Goal: Task Accomplishment & Management: Use online tool/utility

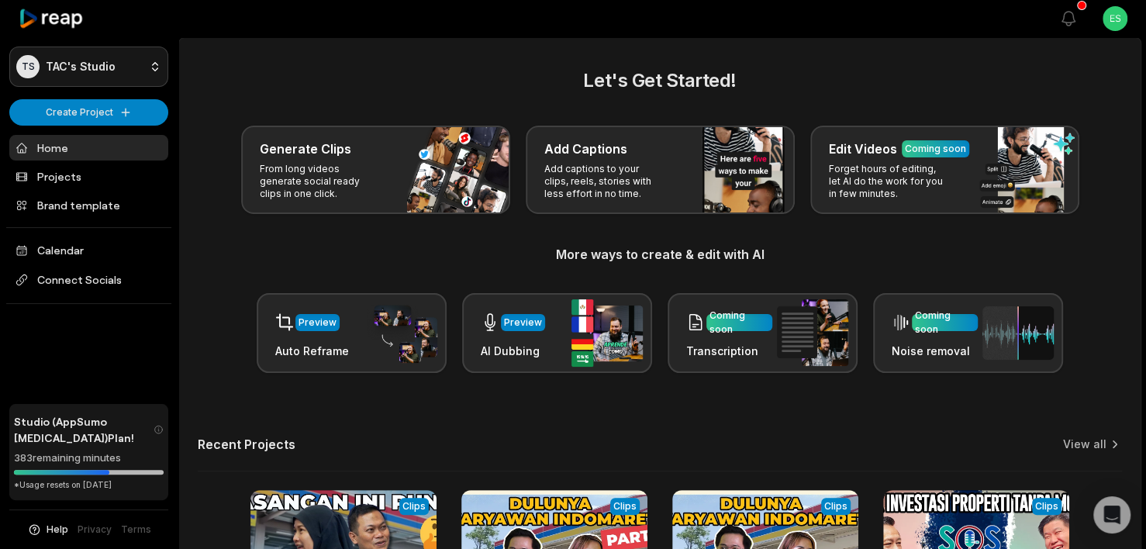
click at [124, 70] on html "TS TAC's Studio Create Project Home Projects Brand template Calendar Connect So…" at bounding box center [573, 274] width 1146 height 549
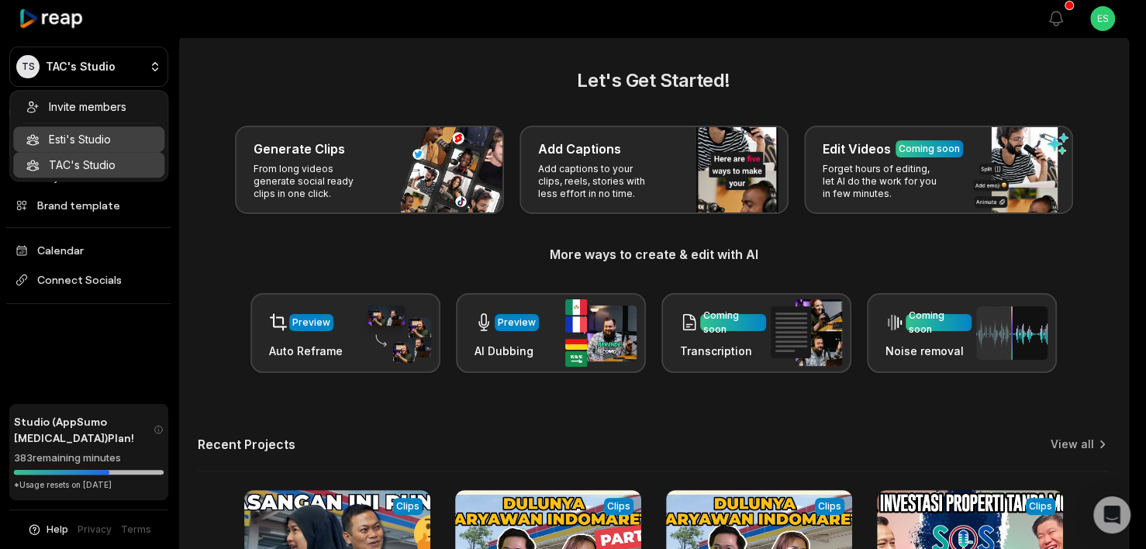
click at [110, 138] on div "Esti's Studio" at bounding box center [88, 139] width 151 height 26
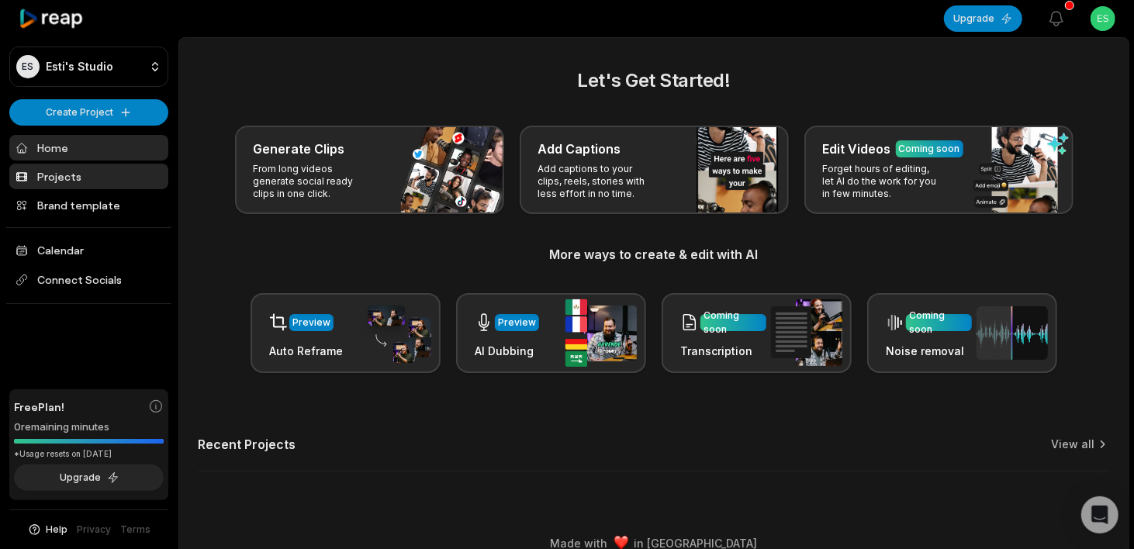
click at [74, 167] on link "Projects" at bounding box center [88, 177] width 159 height 26
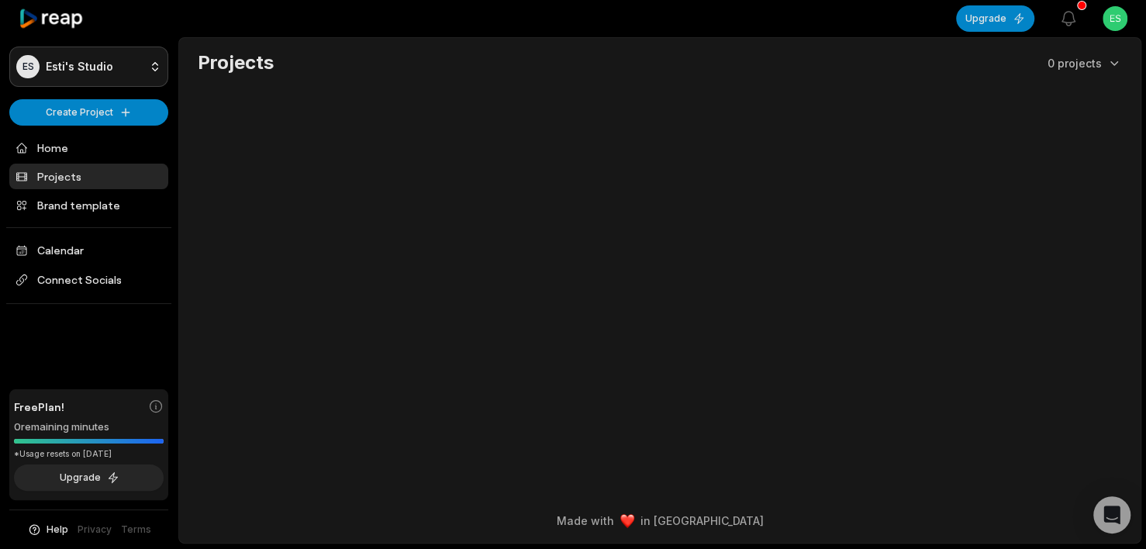
click at [145, 64] on html "ES Esti's Studio Create Project Home Projects Brand template Calendar Connect S…" at bounding box center [573, 274] width 1146 height 549
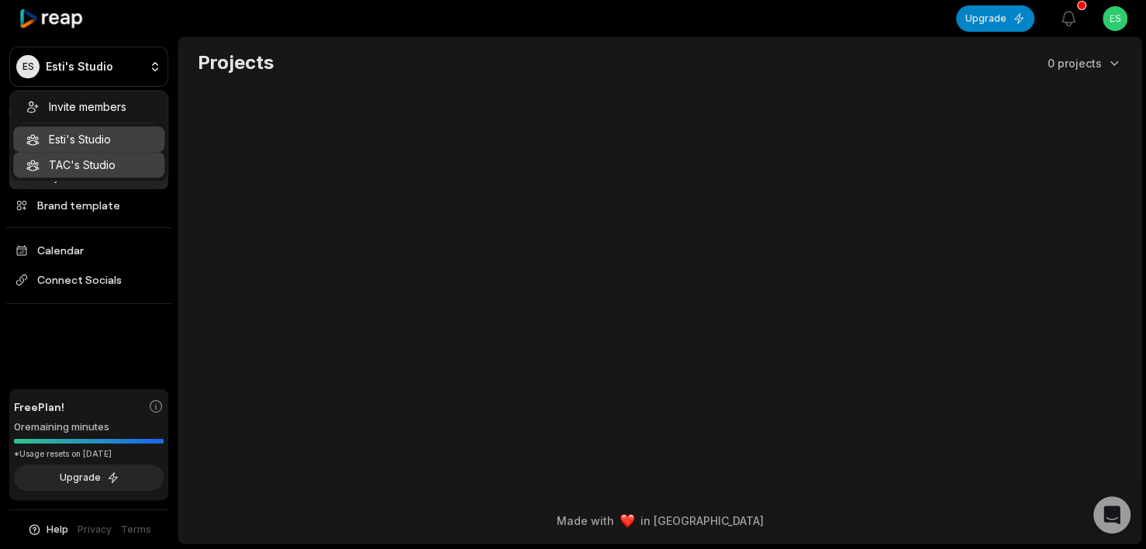
click at [91, 160] on div "TAC's Studio" at bounding box center [88, 165] width 151 height 26
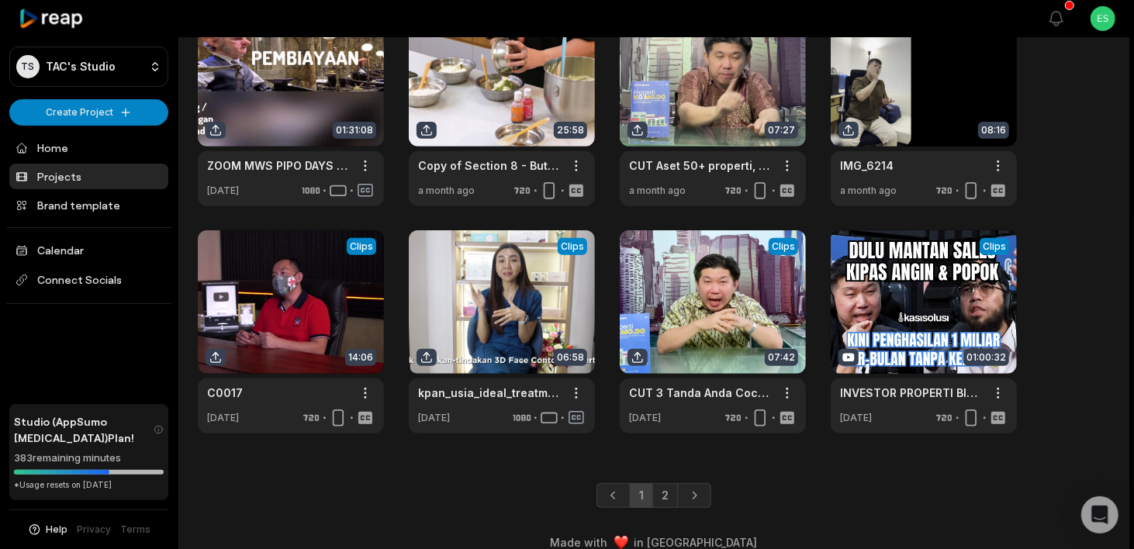
scroll to position [354, 0]
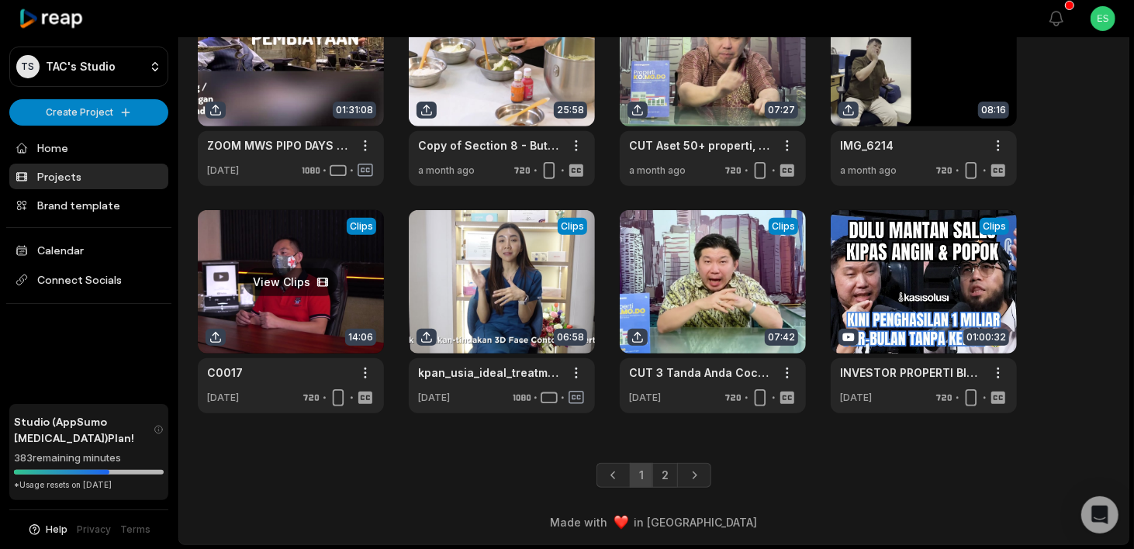
click at [300, 278] on link at bounding box center [291, 311] width 186 height 203
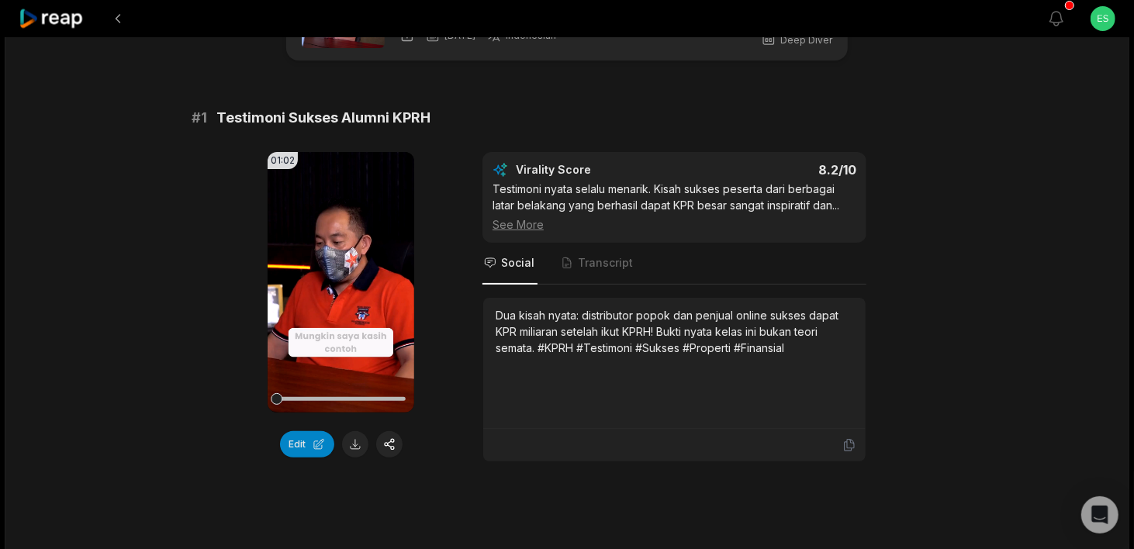
scroll to position [78, 0]
click at [334, 278] on icon at bounding box center [341, 282] width 19 height 19
click at [340, 283] on icon at bounding box center [341, 282] width 19 height 19
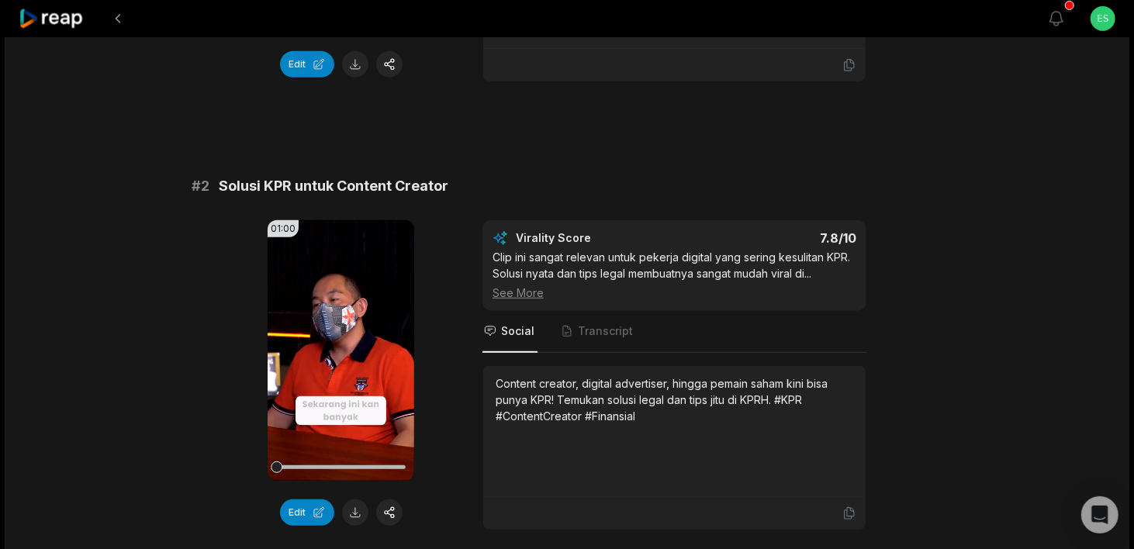
scroll to position [465, 0]
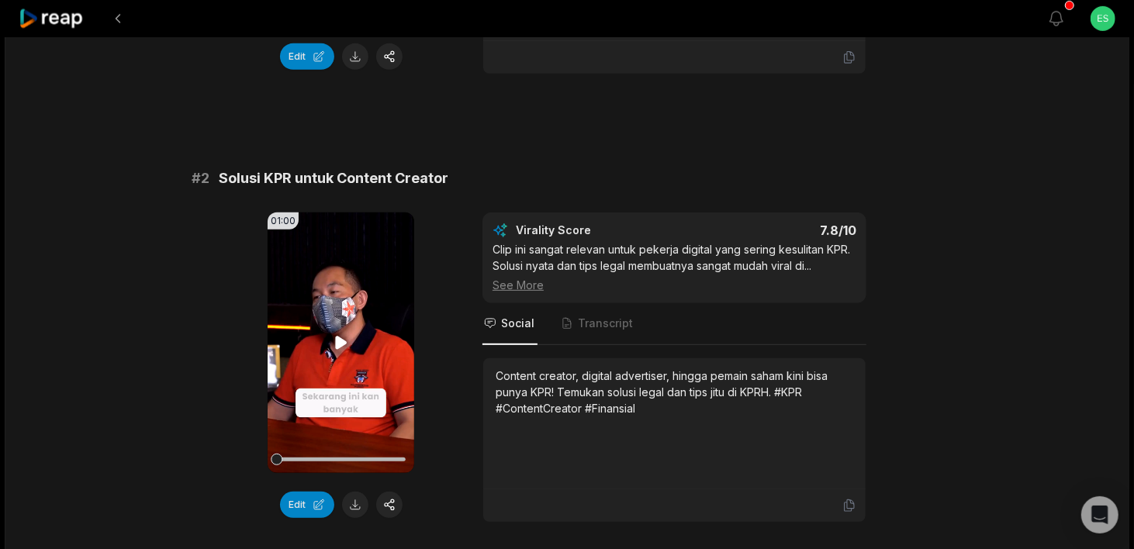
click at [326, 335] on video "Your browser does not support mp4 format." at bounding box center [341, 342] width 147 height 261
click at [327, 335] on video "Your browser does not support mp4 format." at bounding box center [341, 342] width 147 height 261
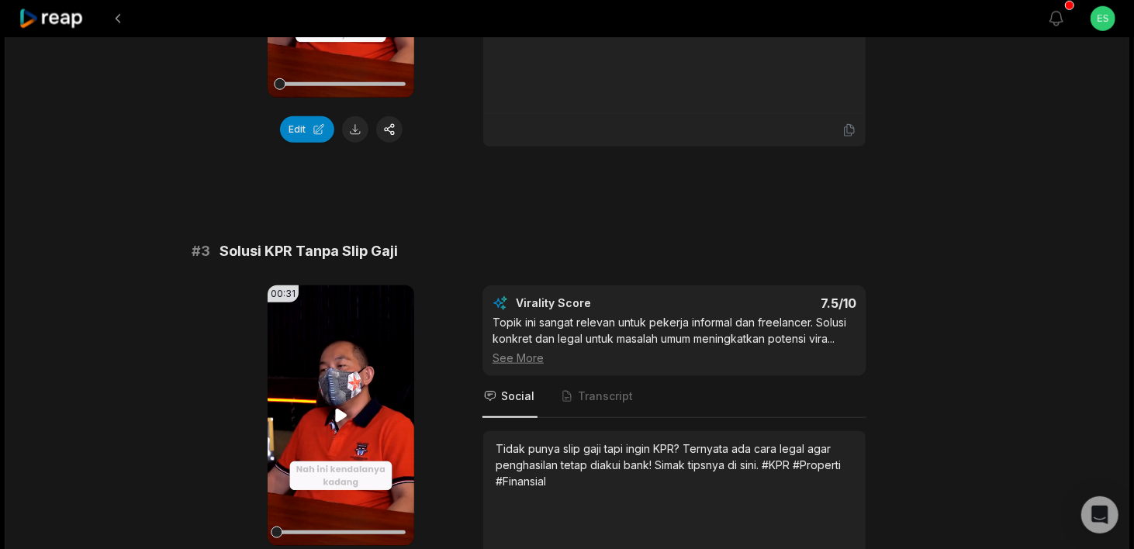
scroll to position [930, 0]
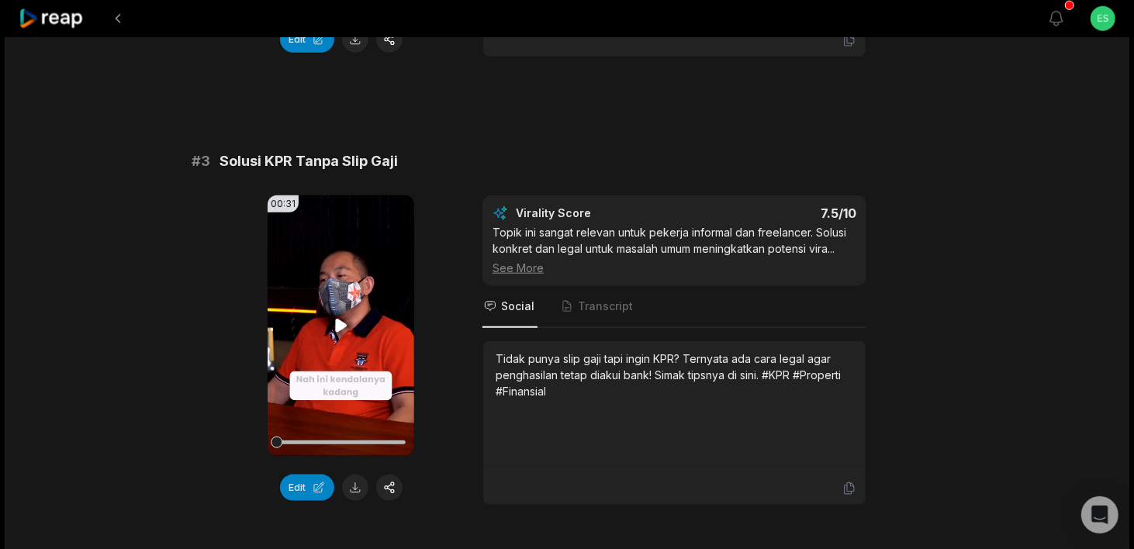
click at [350, 312] on video "Your browser does not support mp4 format." at bounding box center [341, 325] width 147 height 261
click at [347, 316] on icon at bounding box center [341, 325] width 19 height 19
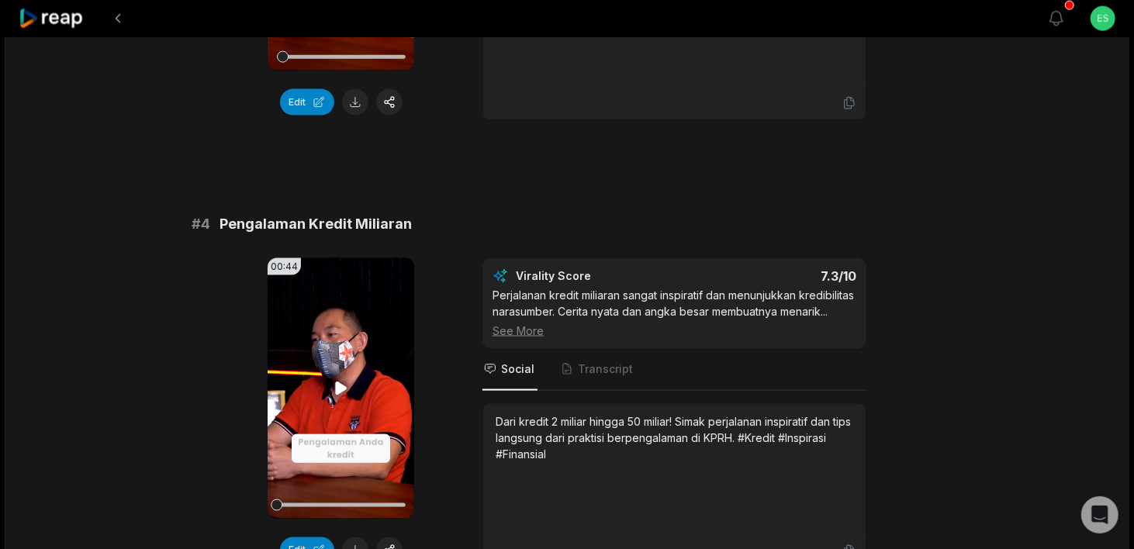
scroll to position [1318, 0]
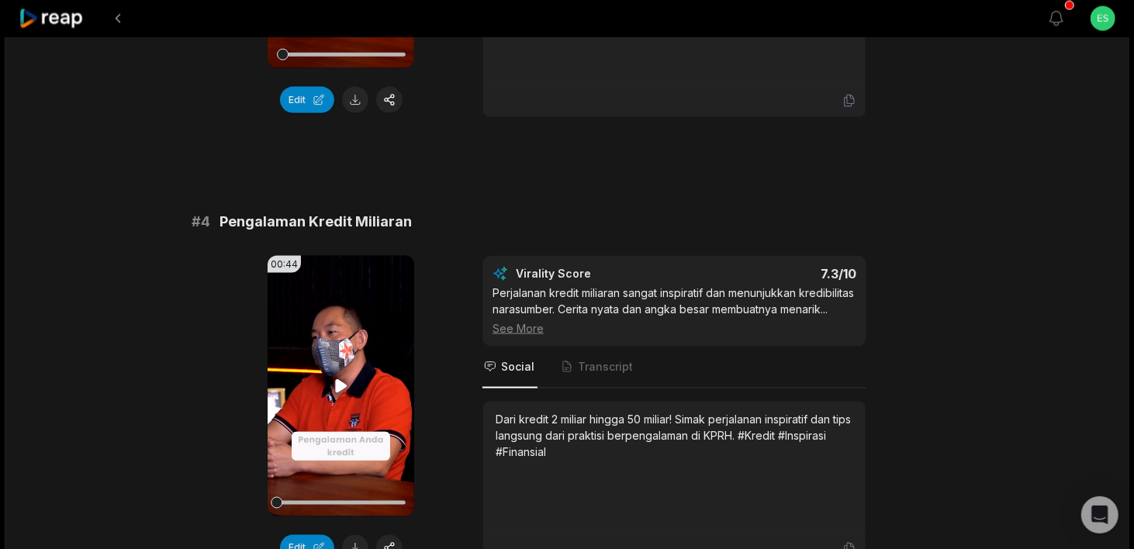
click at [323, 356] on video "Your browser does not support mp4 format." at bounding box center [341, 386] width 147 height 261
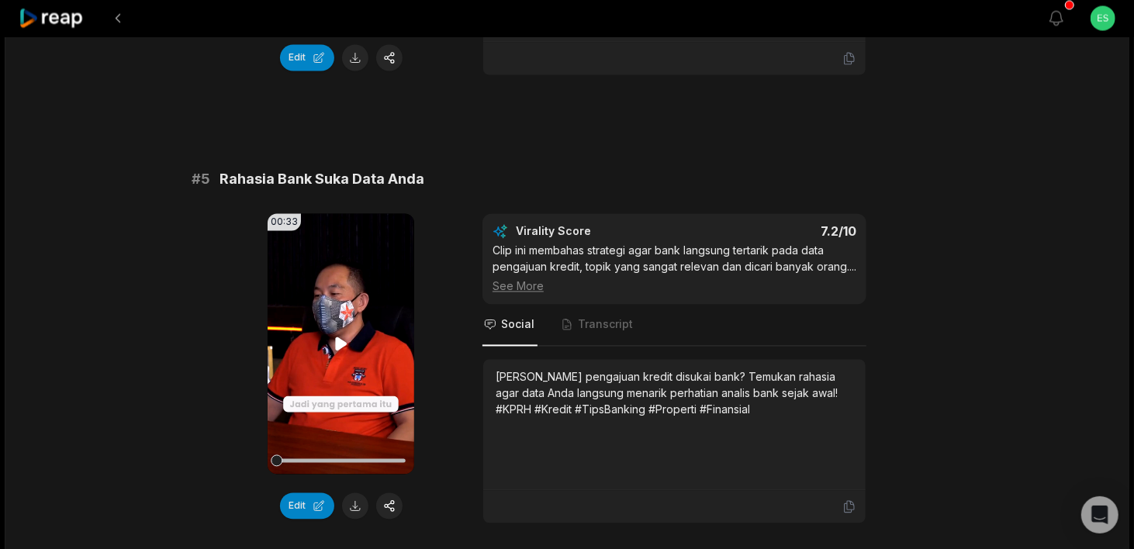
scroll to position [1939, 0]
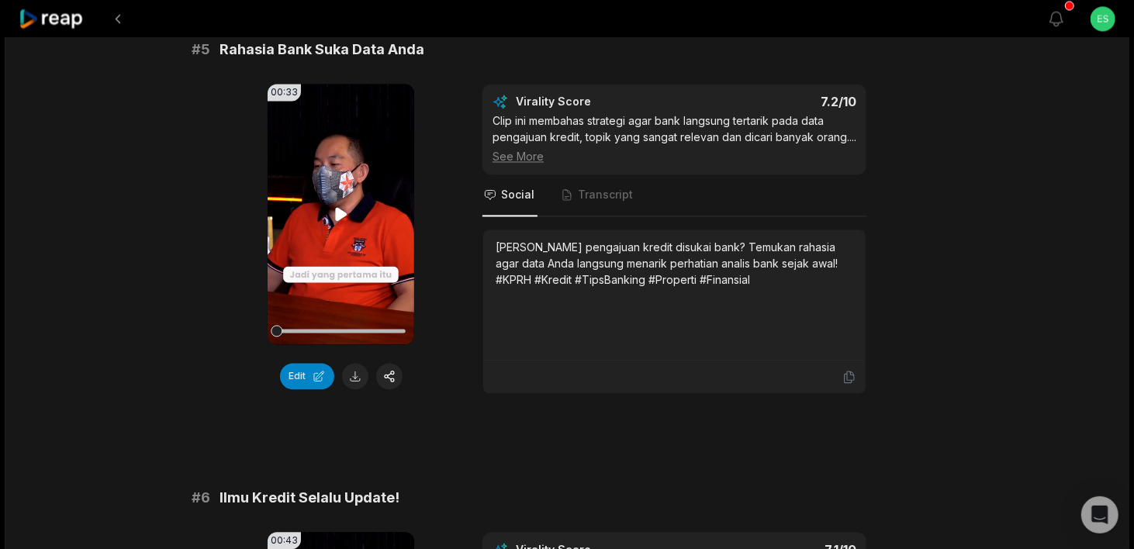
click at [351, 253] on video "Your browser does not support mp4 format." at bounding box center [341, 214] width 147 height 261
drag, startPoint x: 316, startPoint y: 344, endPoint x: 225, endPoint y: 345, distance: 91.5
click at [225, 345] on div "00:33 Your browser does not support mp4 format. Edit Virality Score 7.2 /10 Cli…" at bounding box center [567, 239] width 751 height 310
click at [330, 210] on video "Your browser does not support mp4 format." at bounding box center [341, 214] width 147 height 261
click at [620, 202] on span "Transcript" at bounding box center [605, 195] width 55 height 16
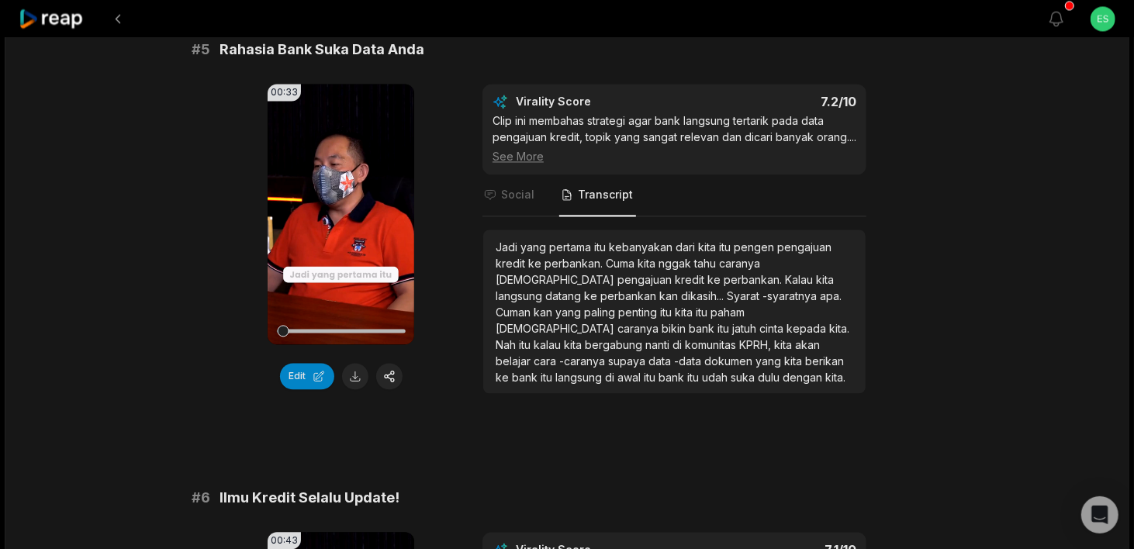
drag, startPoint x: 499, startPoint y: 258, endPoint x: 623, endPoint y: 354, distance: 157.0
click at [623, 354] on div "Jadi yang pertama itu kebanyakan dari kita itu pengen pengajuan kredit ke perba…" at bounding box center [673, 312] width 357 height 147
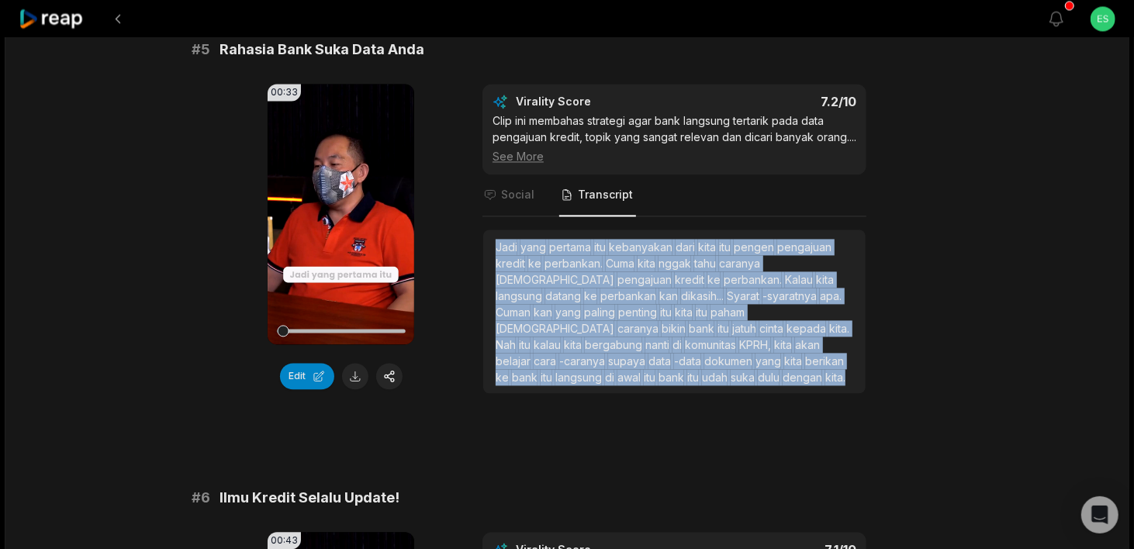
drag, startPoint x: 498, startPoint y: 260, endPoint x: 610, endPoint y: 387, distance: 169.7
click at [610, 385] on div "Jadi yang pertama itu kebanyakan dari kita itu pengen pengajuan kredit ke perba…" at bounding box center [673, 312] width 357 height 147
copy div "Jadi yang pertama itu kebanyakan dari kita itu pengen pengajuan kredit ke perba…"
